Goal: Information Seeking & Learning: Check status

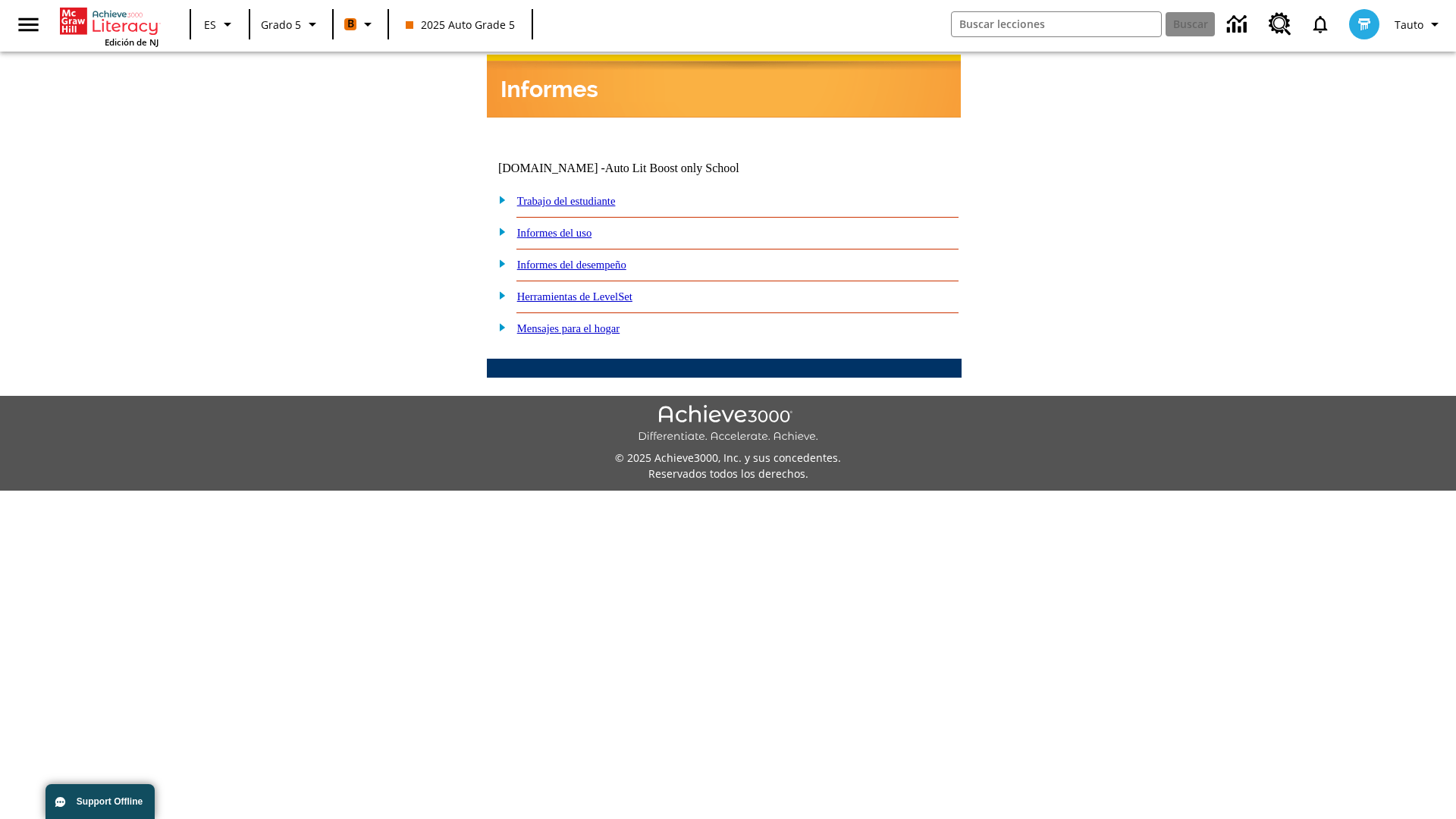
click at [591, 259] on link "Informes del desempeño" at bounding box center [572, 265] width 109 height 12
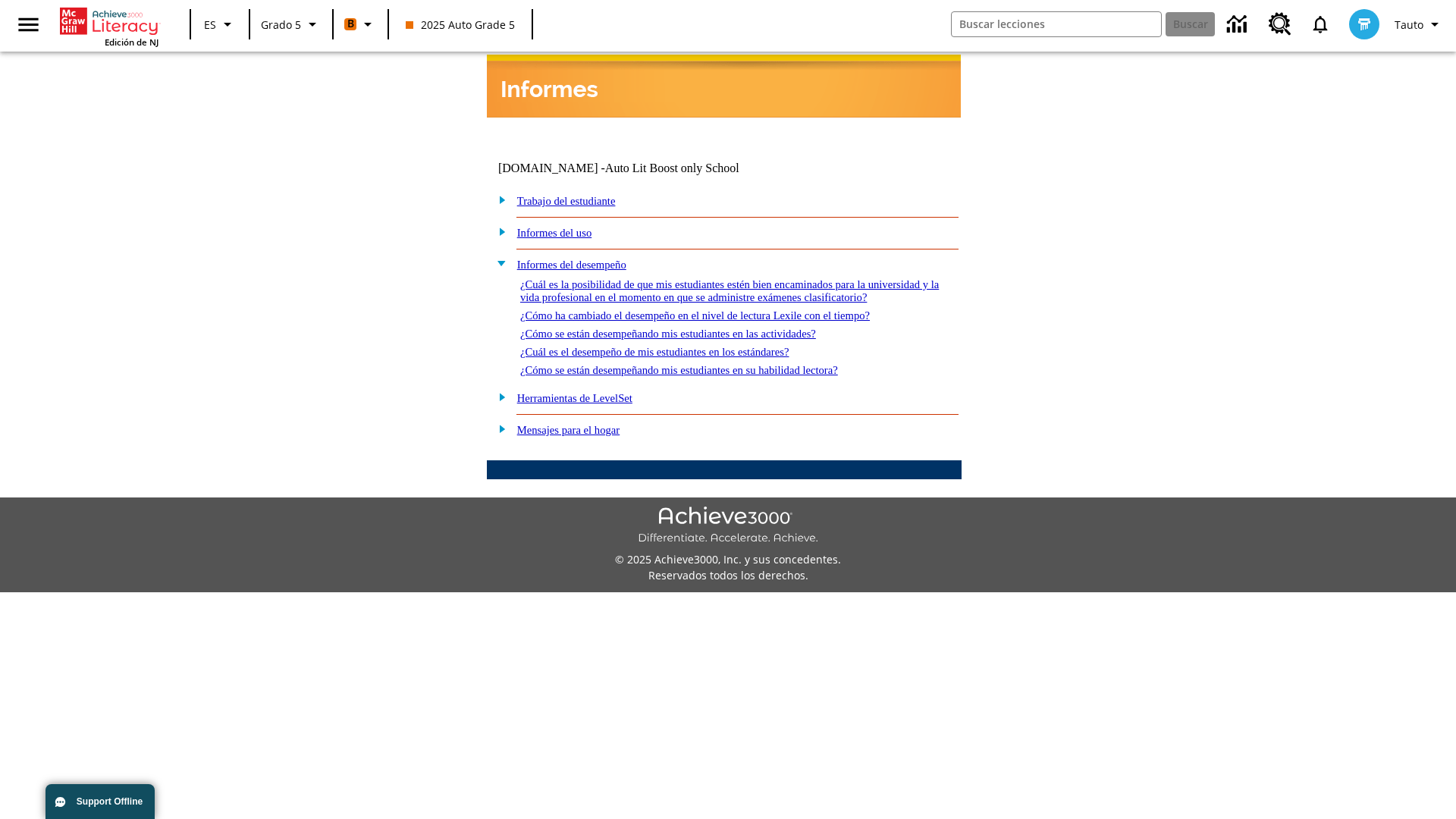
click at [706, 364] on link "¿Cómo se están desempeñando mis estudiantes en su habilidad lectora?" at bounding box center [679, 370] width 318 height 12
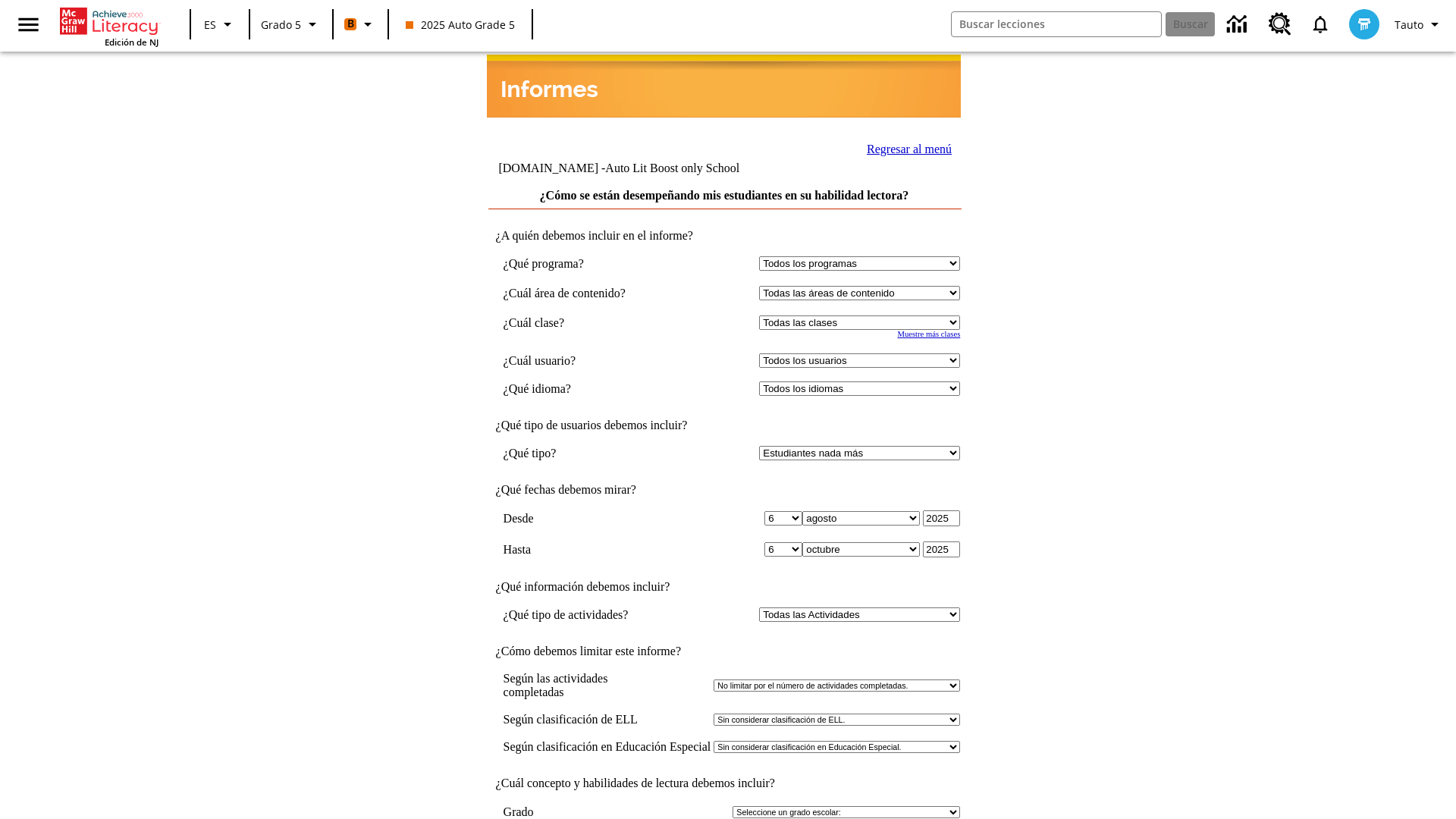
select select "11133131"
click at [863, 353] on select "Todos los usuarios Cat, Sautoen Cat, Sautoes Cat1, Sautoss Donotlogin, Sautoen …" at bounding box center [859, 361] width 201 height 15
select select "21437107"
